Goal: Transaction & Acquisition: Purchase product/service

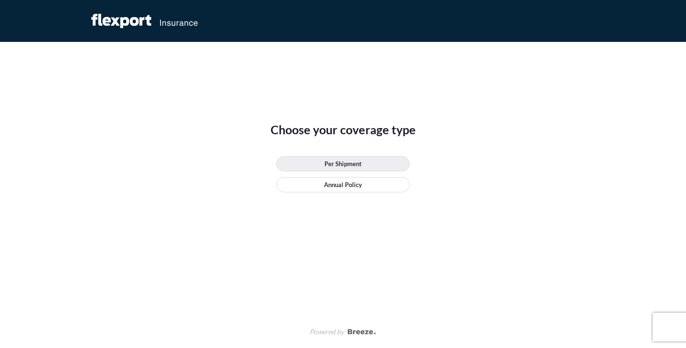
click at [340, 160] on p "Per Shipment" at bounding box center [342, 164] width 37 height 10
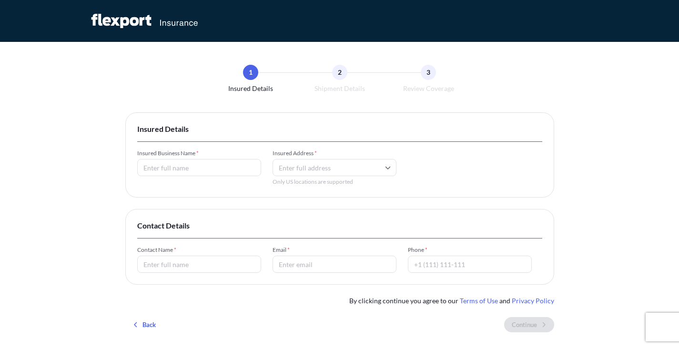
click at [200, 165] on input "Insured Business Name *" at bounding box center [199, 167] width 124 height 17
type input "IV Workshop LLC"
click at [344, 170] on input "Insured Address *" at bounding box center [334, 167] width 124 height 17
click at [343, 170] on input "Insured Address *" at bounding box center [334, 167] width 124 height 17
click at [644, 141] on div "1 Insured Details 2 Shipment Details 3 Review Coverage Insured Details Insured …" at bounding box center [339, 197] width 679 height 395
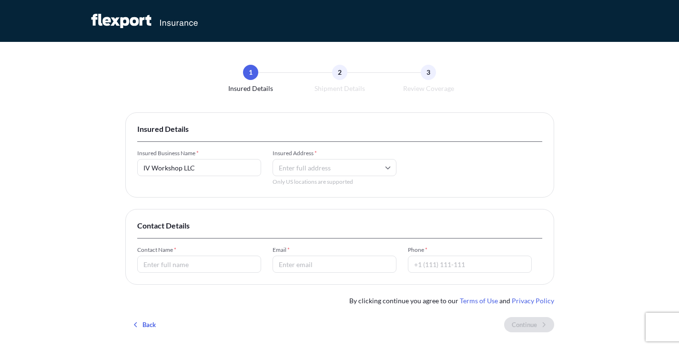
click at [371, 165] on input "Insured Address *" at bounding box center [334, 167] width 124 height 17
paste input "[STREET_ADDRESS]"
click at [350, 208] on li "[STREET_ADDRESS]" at bounding box center [334, 203] width 116 height 18
type input "[STREET_ADDRESS]"
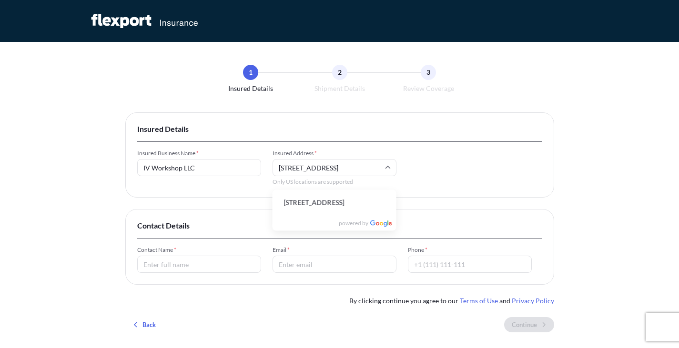
scroll to position [0, 0]
click at [212, 262] on input "Contact Name *" at bounding box center [199, 264] width 124 height 17
type input "[PERSON_NAME]"
type input "[PERSON_NAME][EMAIL_ADDRESS][DOMAIN_NAME]"
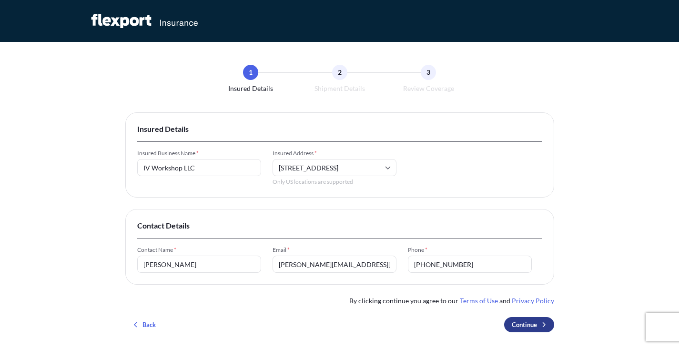
type input "+1(608) 729-5890"
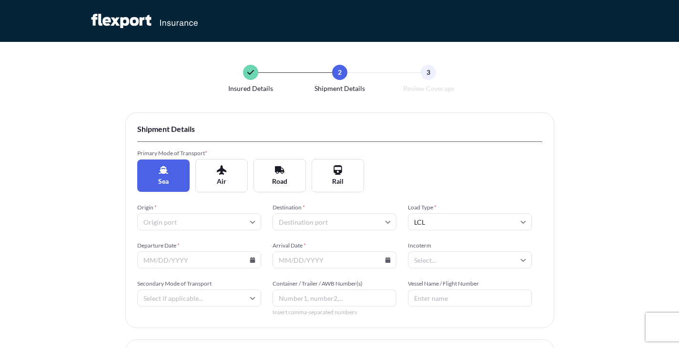
click at [215, 222] on input "Origin *" at bounding box center [199, 221] width 124 height 17
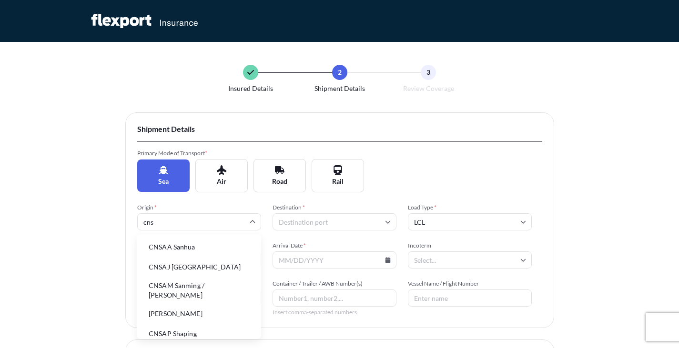
type input "cnsh"
click at [210, 263] on li "CNSHG Shanghai Pt" at bounding box center [199, 267] width 116 height 18
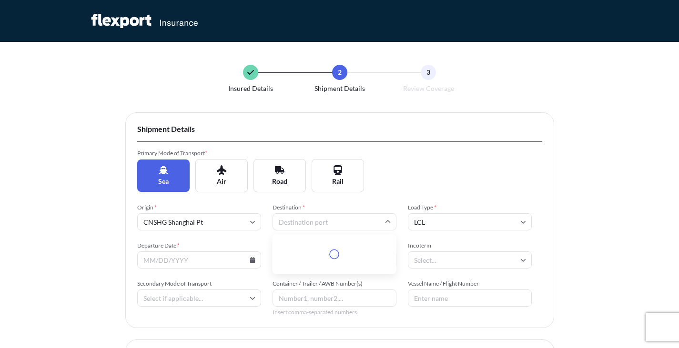
click at [339, 219] on input "Destination *" at bounding box center [334, 221] width 124 height 17
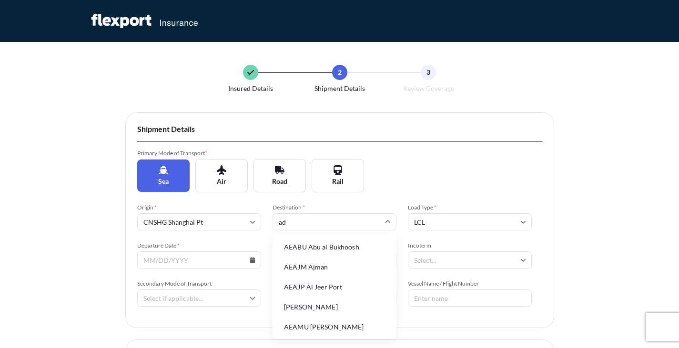
type input "adl"
click at [339, 285] on li "AUADL Adelaide" at bounding box center [334, 287] width 116 height 18
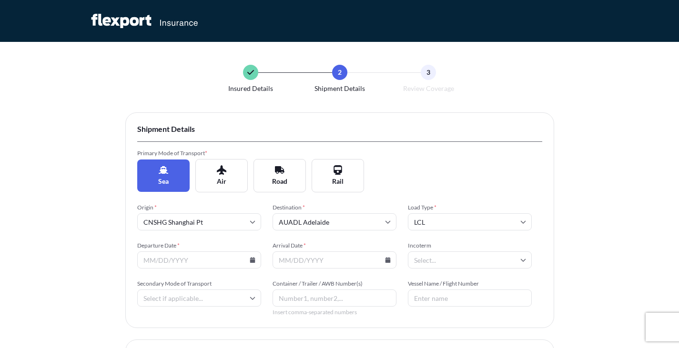
click at [236, 261] on input "Departure Date *" at bounding box center [199, 260] width 124 height 17
click at [255, 260] on input "Departure Date *" at bounding box center [199, 260] width 124 height 17
click at [224, 261] on input "Departure Date *" at bounding box center [199, 260] width 124 height 17
type input "09/23/2025"
type input "10/27/2025"
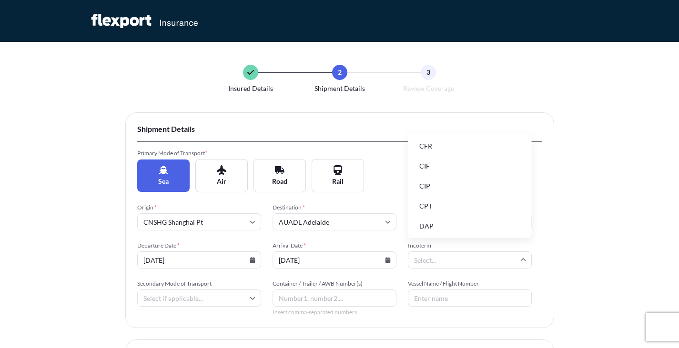
click at [441, 258] on input "Incoterm" at bounding box center [470, 260] width 124 height 17
type input "e"
click at [447, 283] on li "EXW" at bounding box center [470, 285] width 116 height 18
click at [232, 295] on input "Secondary Mode of Transport" at bounding box center [199, 298] width 124 height 17
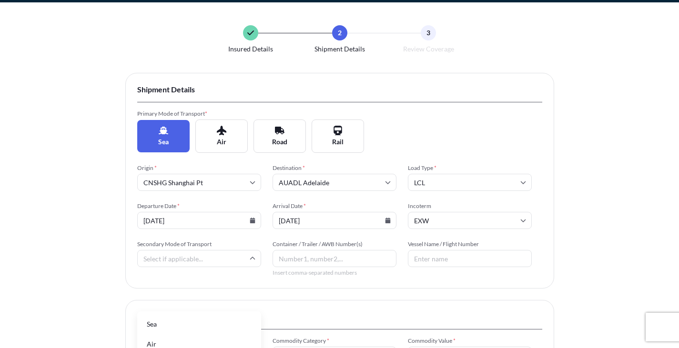
scroll to position [48, 0]
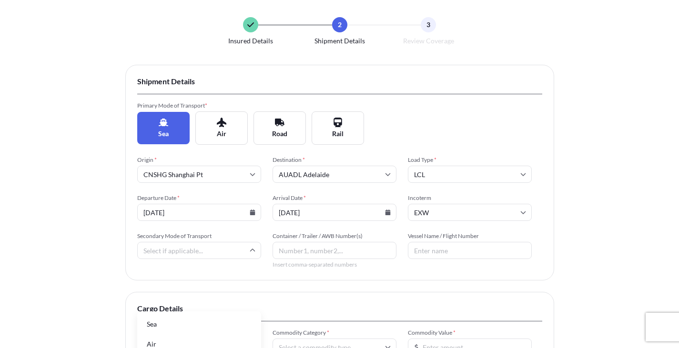
click at [223, 254] on input "Secondary Mode of Transport" at bounding box center [199, 250] width 124 height 17
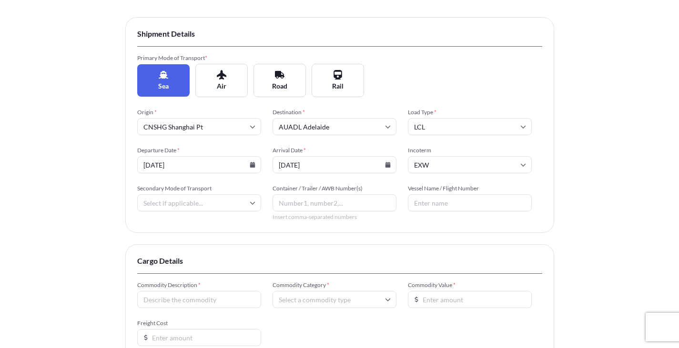
click at [165, 196] on input "Secondary Mode of Transport" at bounding box center [199, 202] width 124 height 17
click at [484, 203] on input "Vessel Name / Flight Number" at bounding box center [470, 202] width 124 height 17
paste input "STARSHIP MERCURY / OOCL TEXAS (2nd)"
click at [525, 202] on input "STARSHIP MERCURY / OOCL TEXAS (2nd)" at bounding box center [470, 202] width 124 height 17
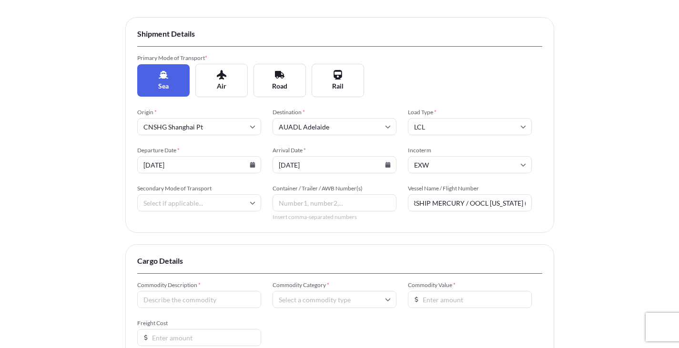
click at [524, 202] on input "STARSHIP MERCURY / OOCL TEXAS (2nd)" at bounding box center [470, 202] width 124 height 17
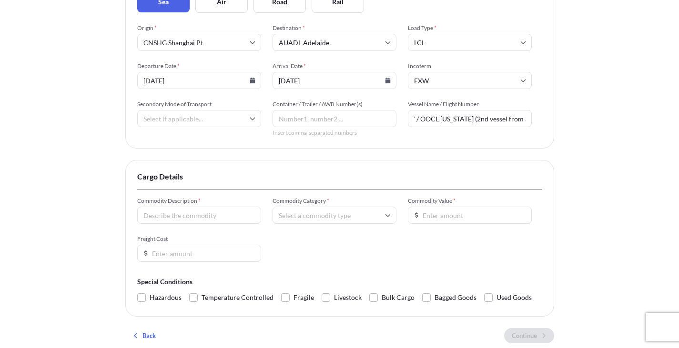
scroll to position [191, 0]
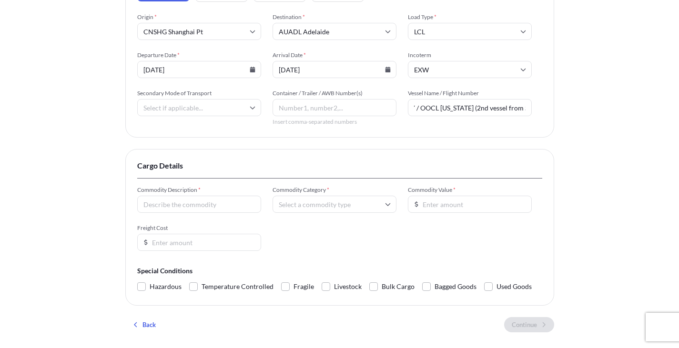
type input "STARSHIP MERCURY / OOCL TEXAS (2nd vessel from SNG))"
click at [215, 200] on input "Commodity Description *" at bounding box center [199, 204] width 124 height 17
type input "Board games"
click at [322, 204] on input "Commodity Category *" at bounding box center [334, 204] width 124 height 17
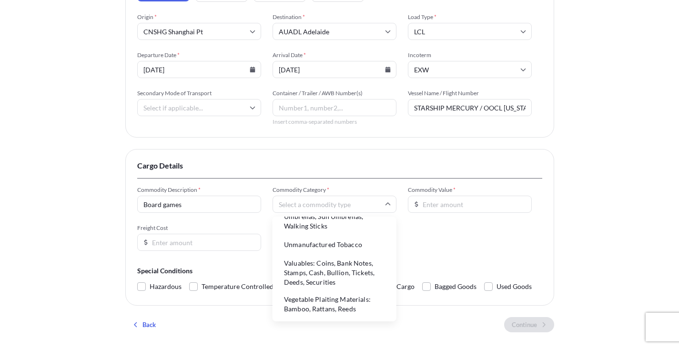
scroll to position [3144, 0]
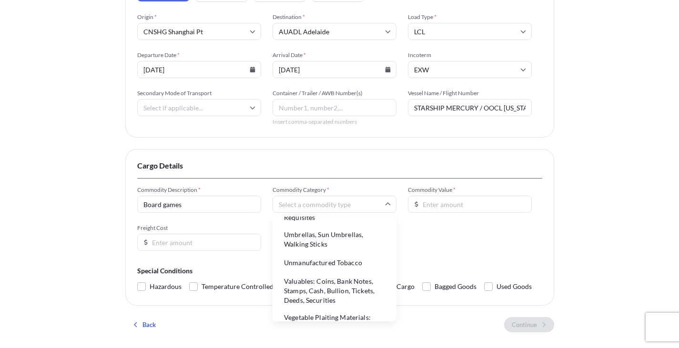
click at [339, 225] on li "Toys, Games and Sports Requisites" at bounding box center [334, 213] width 116 height 25
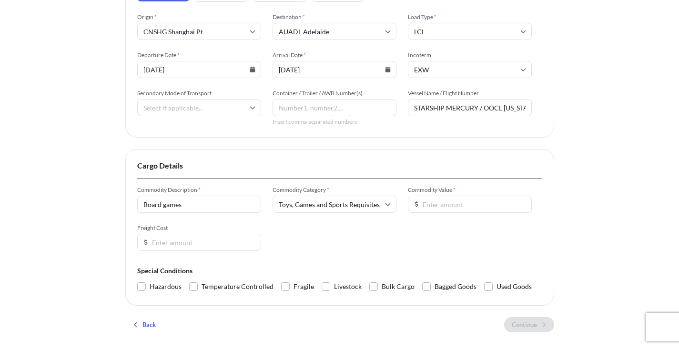
click at [453, 206] on input "Commodity Value *" at bounding box center [470, 204] width 124 height 17
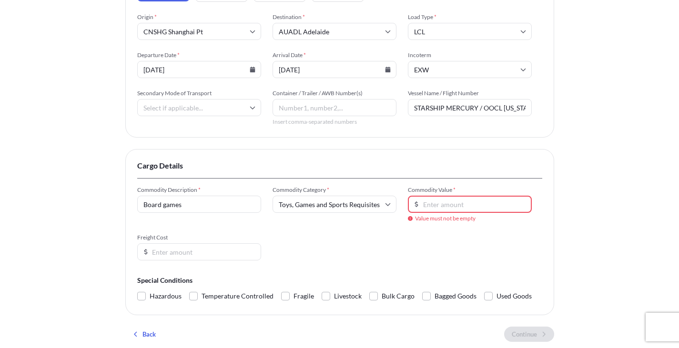
paste input "2584.52"
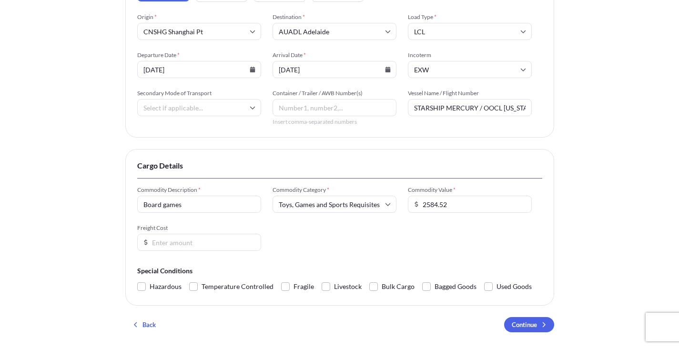
type input "2584.52"
click at [229, 242] on input "Freight Cost" at bounding box center [199, 242] width 124 height 17
click at [392, 239] on div "Commodity Description * Board games Commodity Category * Toys, Games and Sports…" at bounding box center [339, 218] width 405 height 65
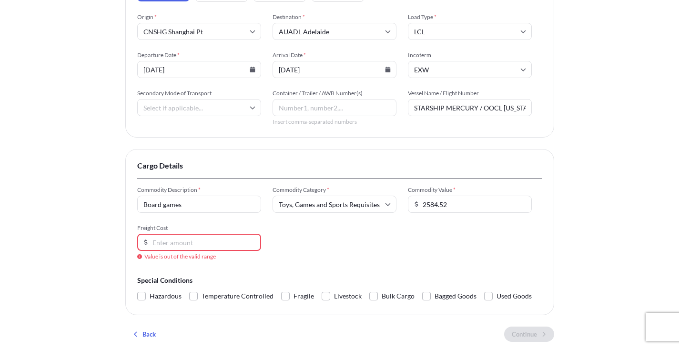
click at [202, 243] on input "Freight Cost" at bounding box center [199, 242] width 124 height 17
type input "600"
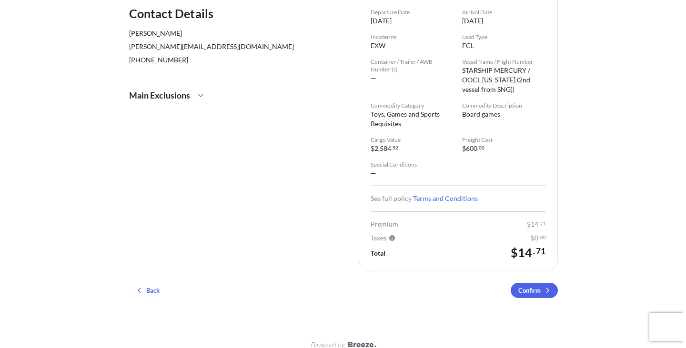
scroll to position [202, 0]
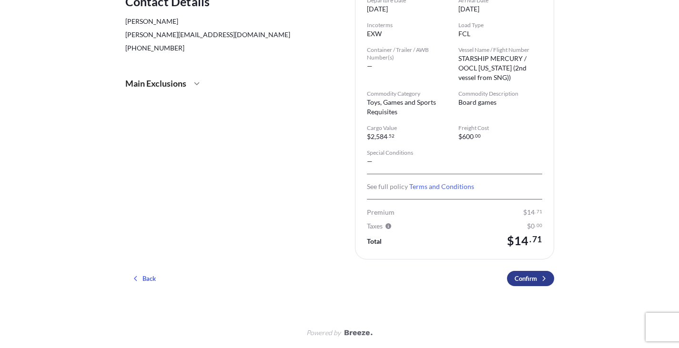
click at [533, 278] on p "Confirm" at bounding box center [526, 279] width 22 height 10
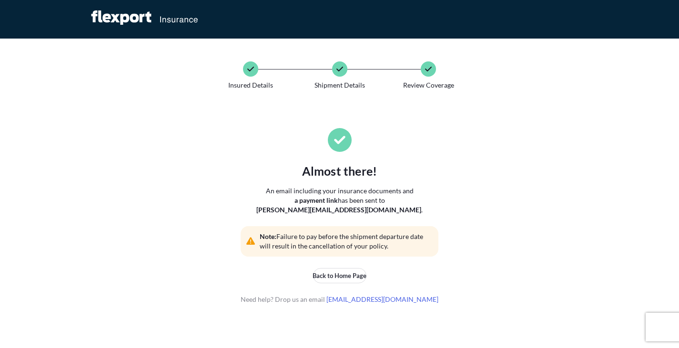
scroll to position [0, 0]
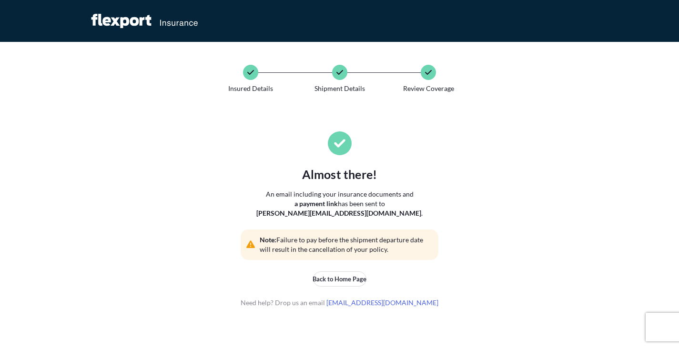
click at [125, 24] on icon at bounding box center [124, 22] width 9 height 11
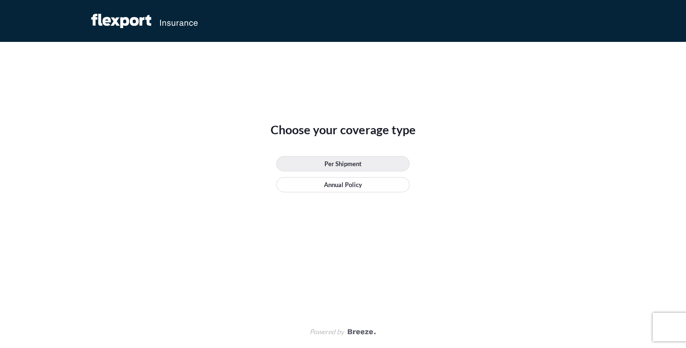
click at [330, 162] on p "Per Shipment" at bounding box center [342, 164] width 37 height 10
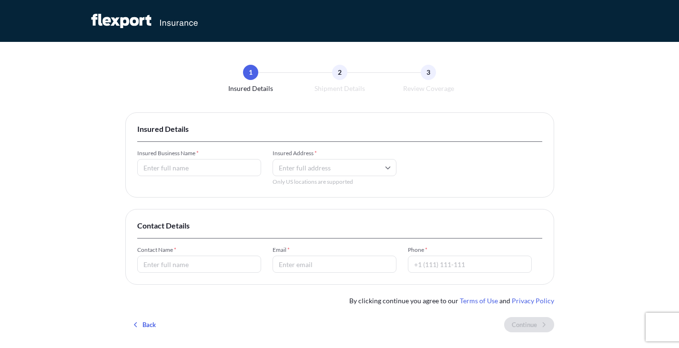
click at [213, 171] on input "Insured Business Name *" at bounding box center [199, 167] width 124 height 17
type input "IV Workshop LLC"
paste input "[STREET_ADDRESS]"
click at [323, 208] on li "[STREET_ADDRESS]" at bounding box center [334, 203] width 116 height 18
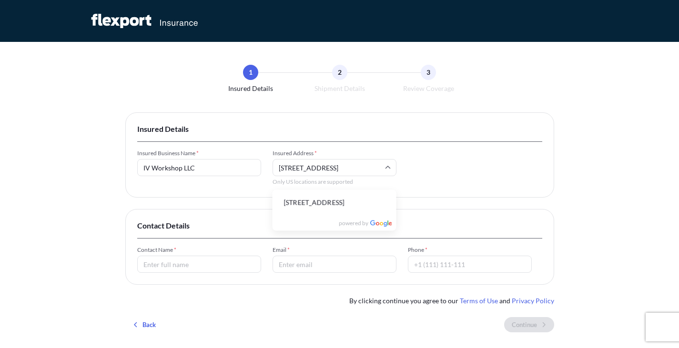
type input "[STREET_ADDRESS]"
click at [201, 266] on input "Contact Name *" at bounding box center [199, 264] width 124 height 17
type input "[PERSON_NAME]"
type input "[PERSON_NAME][EMAIL_ADDRESS][DOMAIN_NAME]"
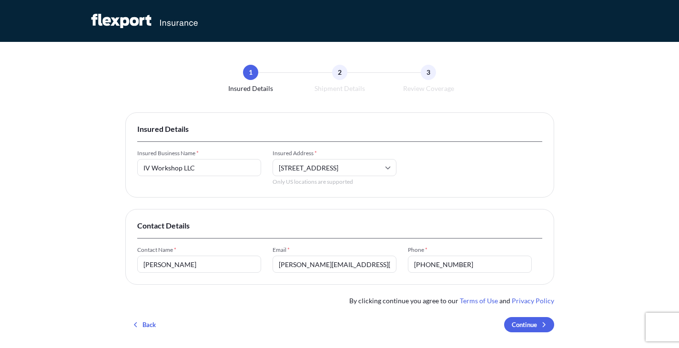
click at [450, 265] on input "[PHONE_NUMBER]" at bounding box center [470, 264] width 124 height 17
type input "[PHONE_NUMBER]"
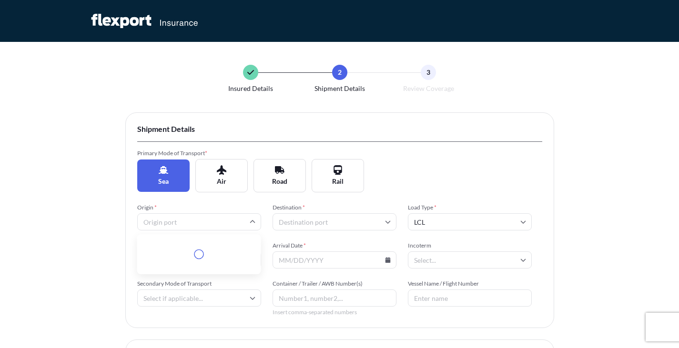
click at [219, 222] on input "Origin *" at bounding box center [199, 221] width 124 height 17
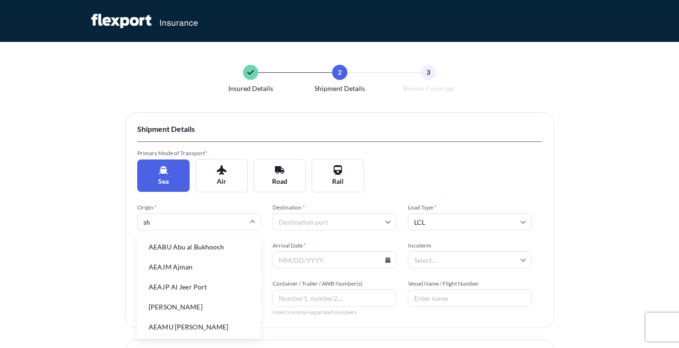
type input "she"
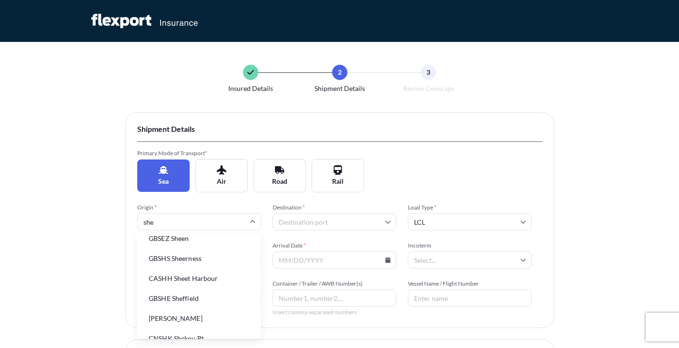
scroll to position [143, 0]
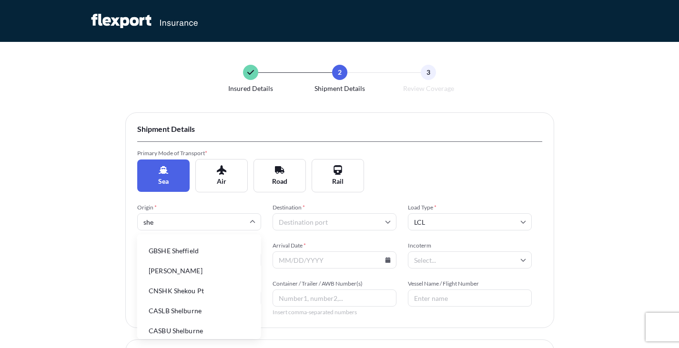
click at [208, 283] on li "CNSHK Shekou Pt" at bounding box center [199, 291] width 116 height 18
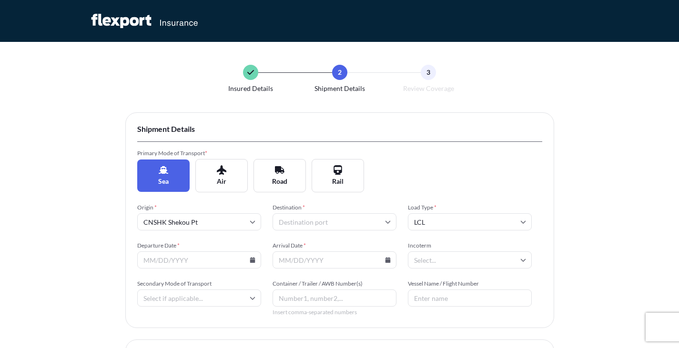
click at [327, 220] on input "Destination *" at bounding box center [334, 221] width 124 height 17
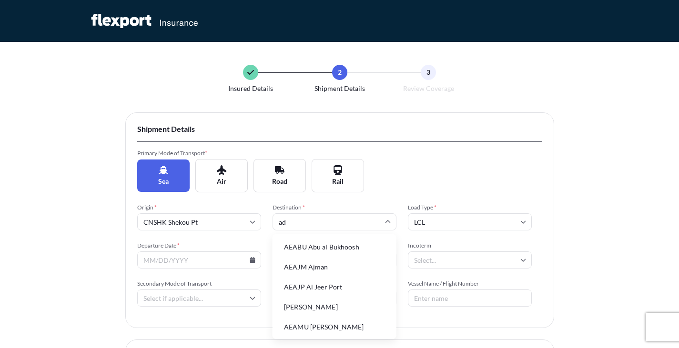
type input "adl"
click at [333, 284] on li "AUADL Adelaide" at bounding box center [334, 287] width 116 height 18
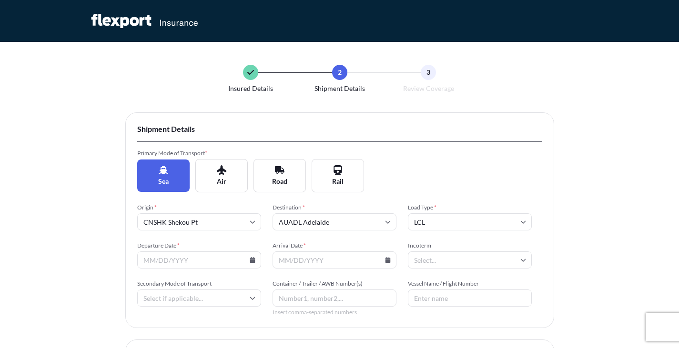
click at [436, 225] on input "LCL" at bounding box center [470, 221] width 124 height 17
click at [434, 263] on div "FCL" at bounding box center [470, 268] width 116 height 18
type input "FCL"
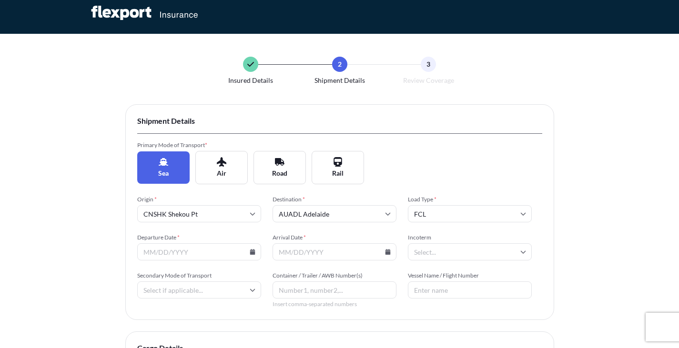
scroll to position [48, 0]
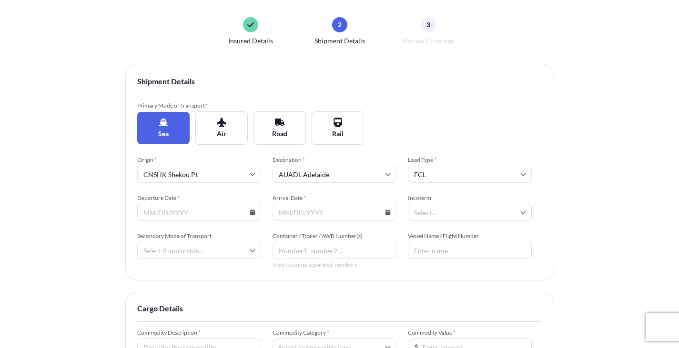
click at [184, 219] on input "Departure Date *" at bounding box center [199, 212] width 124 height 17
type input "[DATE]"
click at [420, 213] on input "Incoterm" at bounding box center [470, 212] width 124 height 17
type input "ex"
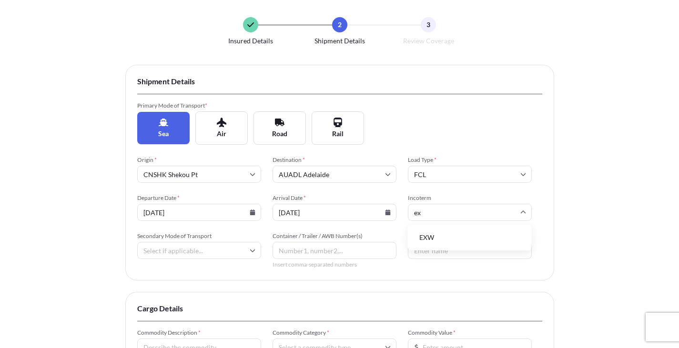
click at [430, 239] on li "EXW" at bounding box center [470, 238] width 116 height 18
click at [422, 255] on input "Vessel Name / Flight Number" at bounding box center [470, 250] width 124 height 17
paste input "MSC [PERSON_NAME] / MSC CAPE III (2nd vessel)"
type input "MSC [PERSON_NAME] / MSC CAPE III (2nd vessel)"
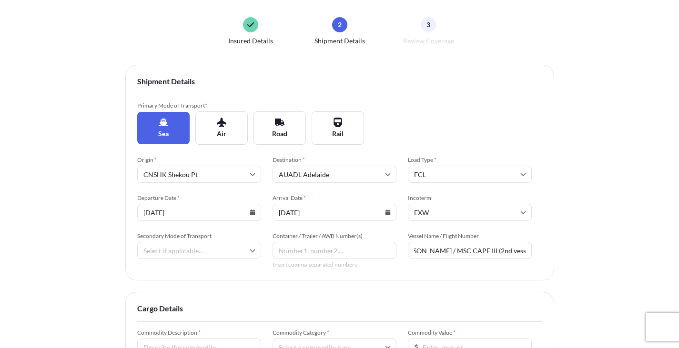
scroll to position [0, 0]
click at [340, 251] on input "Container / Trailer / AWB Number(s)" at bounding box center [334, 250] width 124 height 17
paste input "MEDU5271245"
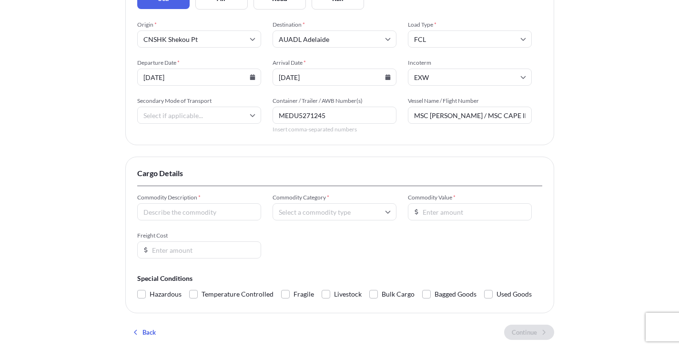
scroll to position [191, 0]
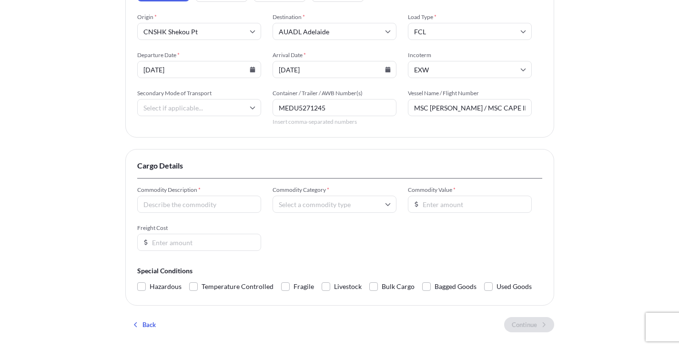
type input "MEDU5271245"
click at [240, 209] on input "Commodity Description *" at bounding box center [199, 204] width 124 height 17
type input "Board games"
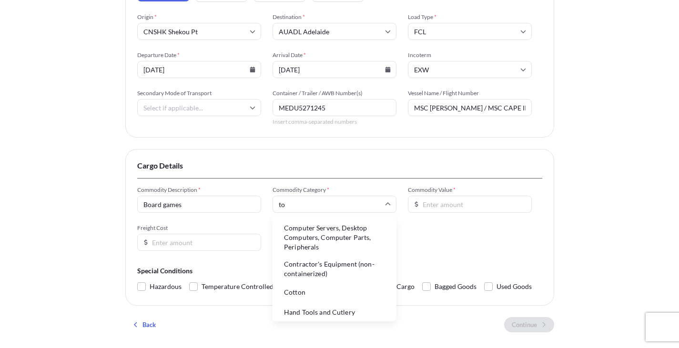
type input "toy"
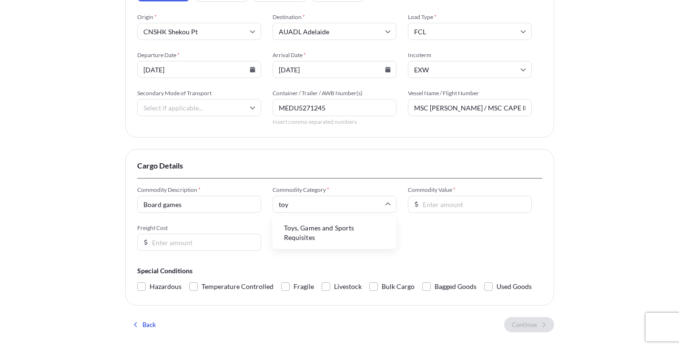
click at [307, 233] on li "Toys, Games and Sports Requisites" at bounding box center [334, 233] width 116 height 25
click at [450, 203] on input "Commodity Value *" at bounding box center [470, 204] width 124 height 17
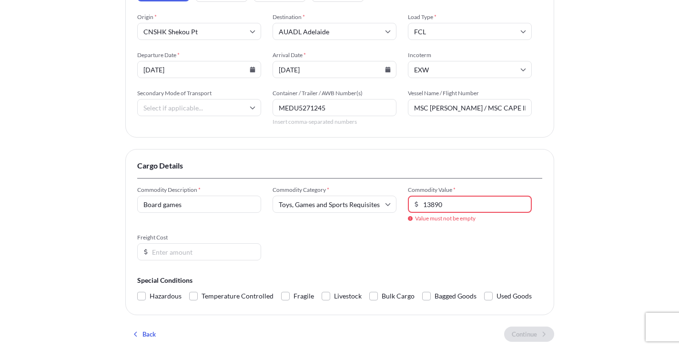
type input "13890"
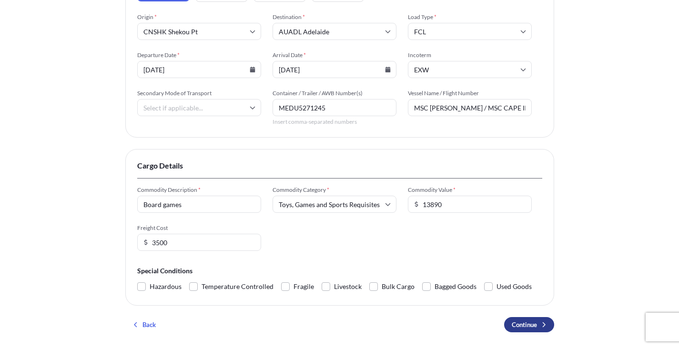
type input "3500"
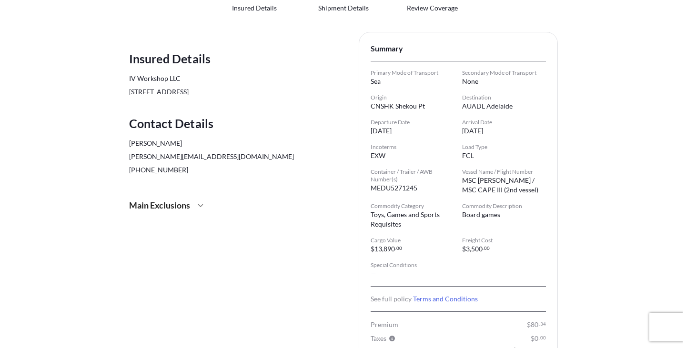
scroll to position [143, 0]
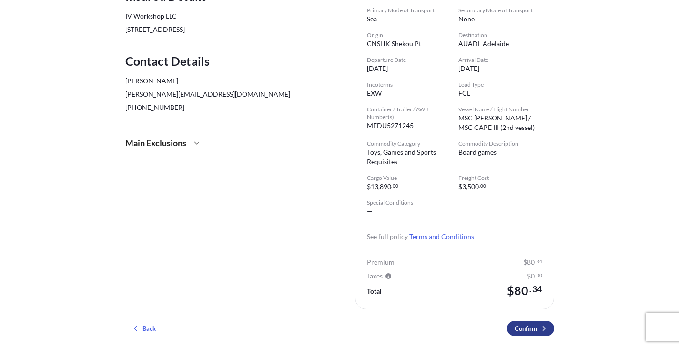
click at [520, 327] on p "Confirm" at bounding box center [526, 329] width 22 height 10
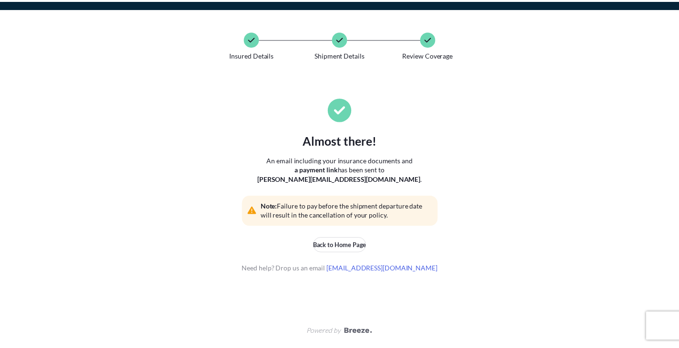
scroll to position [0, 0]
